Goal: Use online tool/utility: Utilize a website feature to perform a specific function

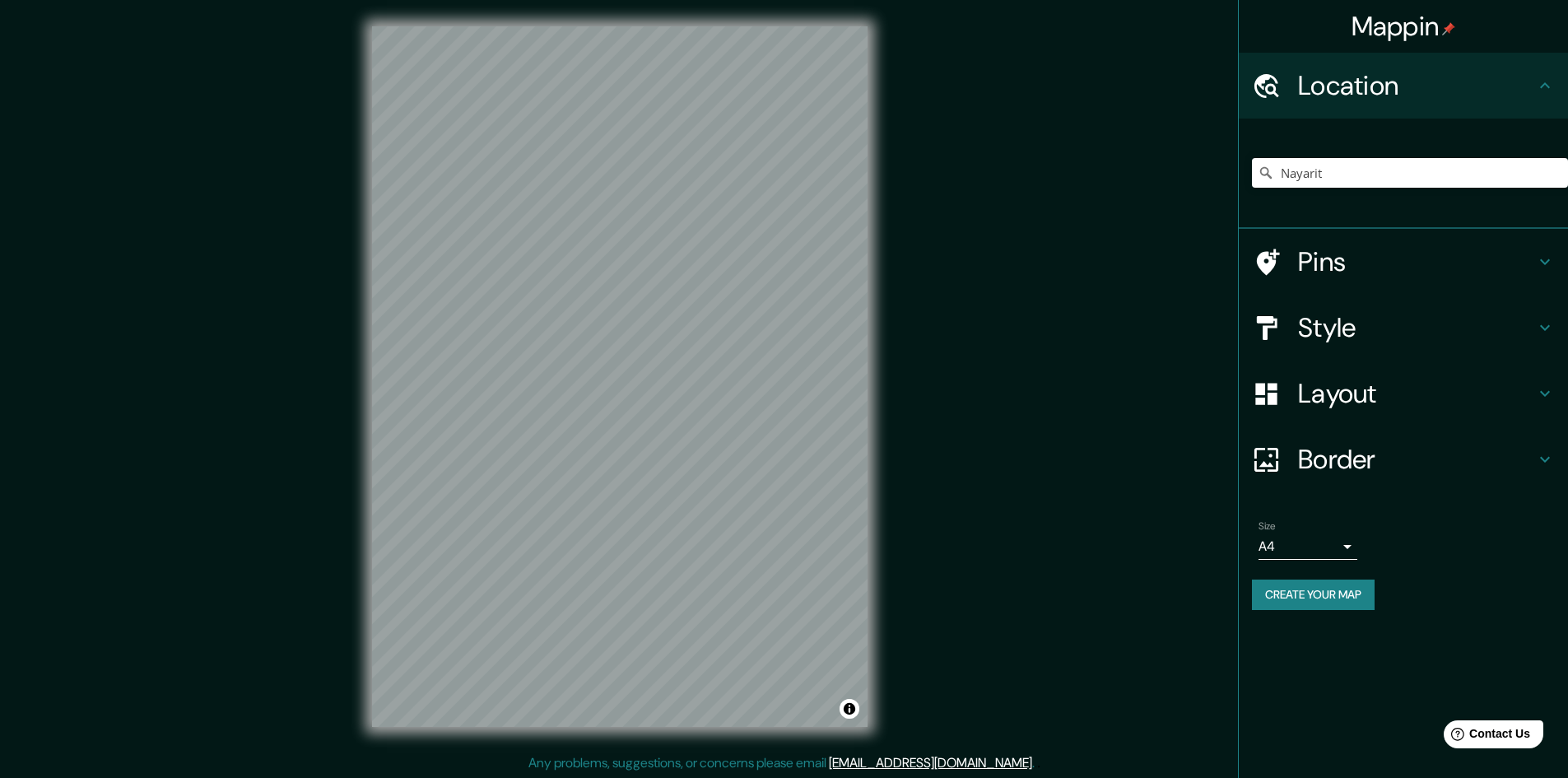
click at [1275, 329] on icon at bounding box center [1267, 328] width 29 height 29
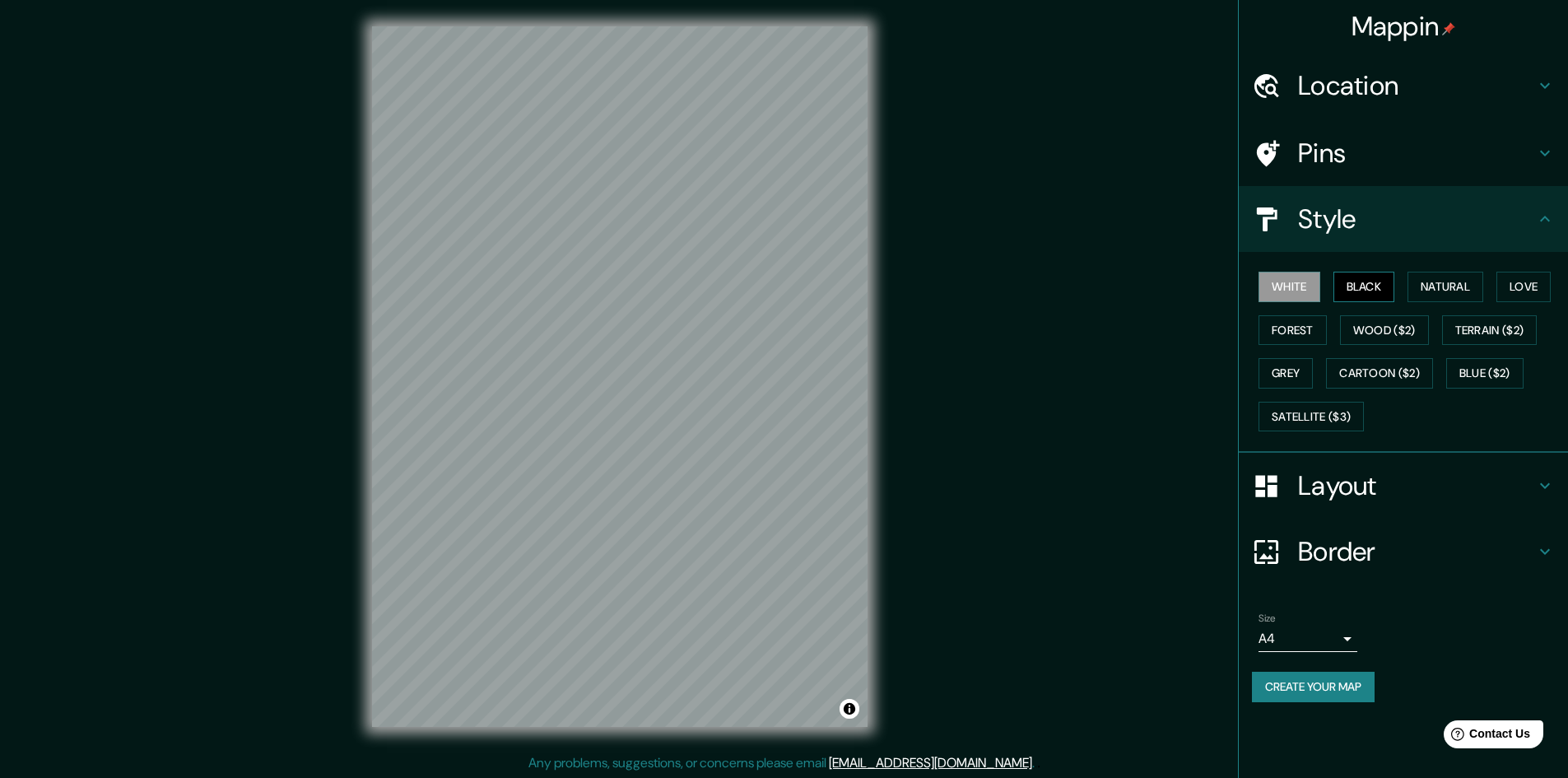
click at [1385, 286] on button "Black" at bounding box center [1364, 287] width 62 height 31
click at [1447, 276] on button "Natural" at bounding box center [1446, 287] width 76 height 31
click at [1525, 282] on button "Love" at bounding box center [1524, 287] width 54 height 31
click at [1275, 326] on button "Forest" at bounding box center [1293, 330] width 68 height 31
click at [1393, 325] on button "Wood ($2)" at bounding box center [1384, 330] width 89 height 31
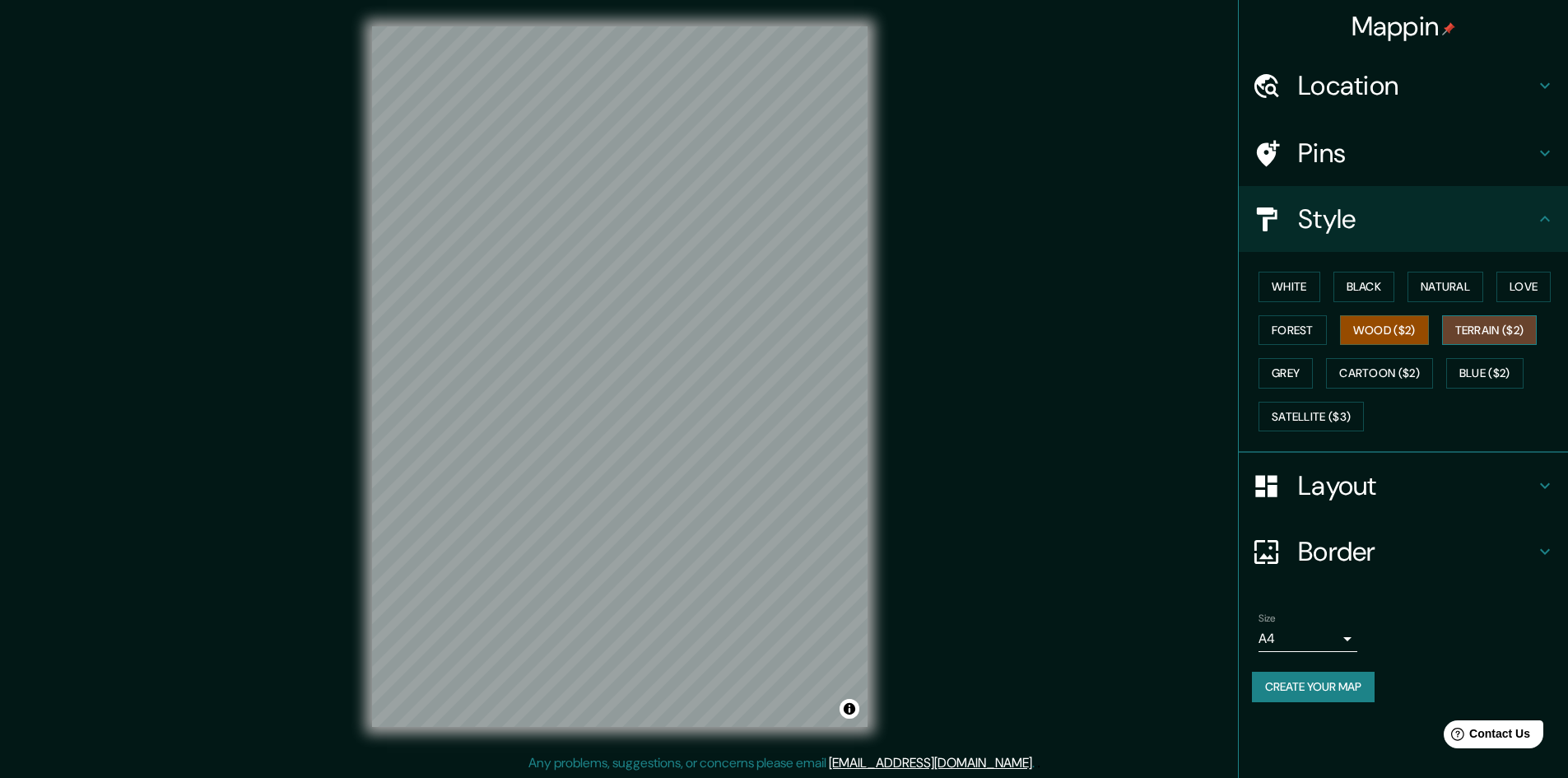
click at [1499, 330] on button "Terrain ($2)" at bounding box center [1490, 330] width 95 height 31
click at [1275, 374] on button "Grey" at bounding box center [1286, 373] width 54 height 31
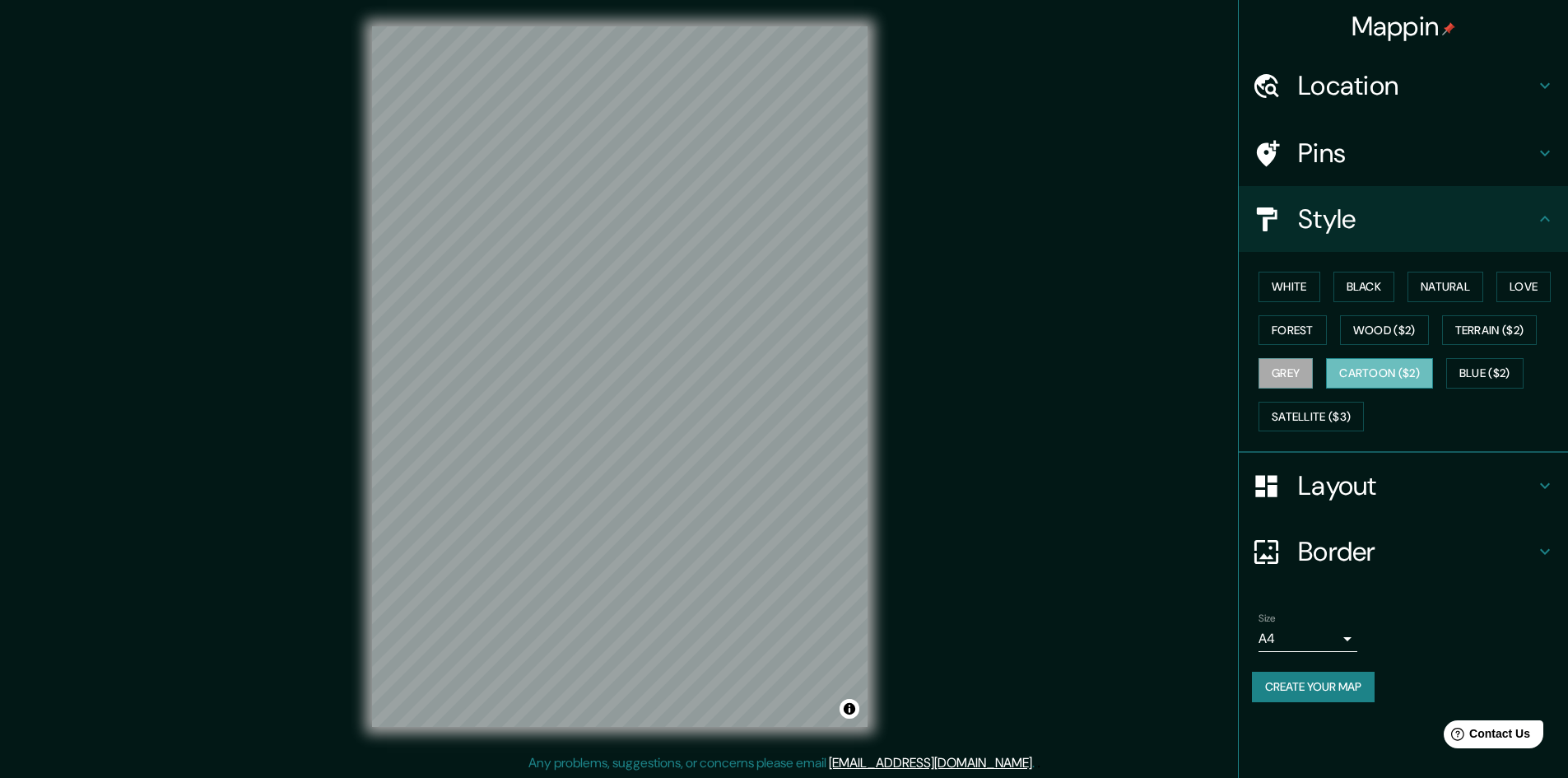
click at [1361, 372] on button "Cartoon ($2)" at bounding box center [1379, 373] width 107 height 31
click at [1476, 374] on button "Blue ($2)" at bounding box center [1485, 373] width 77 height 31
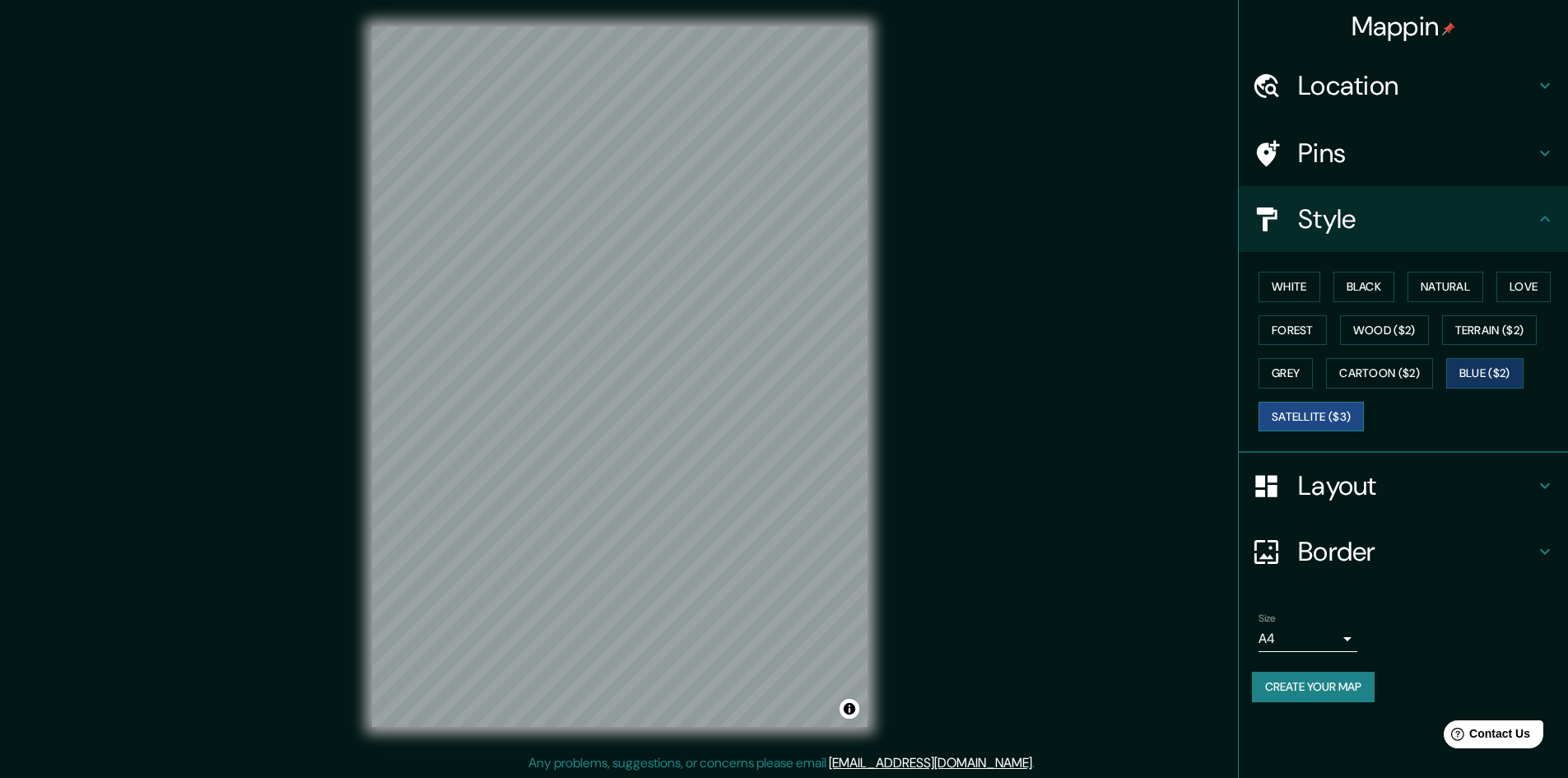
click at [1275, 413] on button "Satellite ($3)" at bounding box center [1311, 417] width 105 height 31
click at [1277, 380] on button "Grey" at bounding box center [1286, 373] width 54 height 31
click at [1296, 281] on button "White" at bounding box center [1289, 287] width 62 height 31
